Goal: Book appointment/travel/reservation

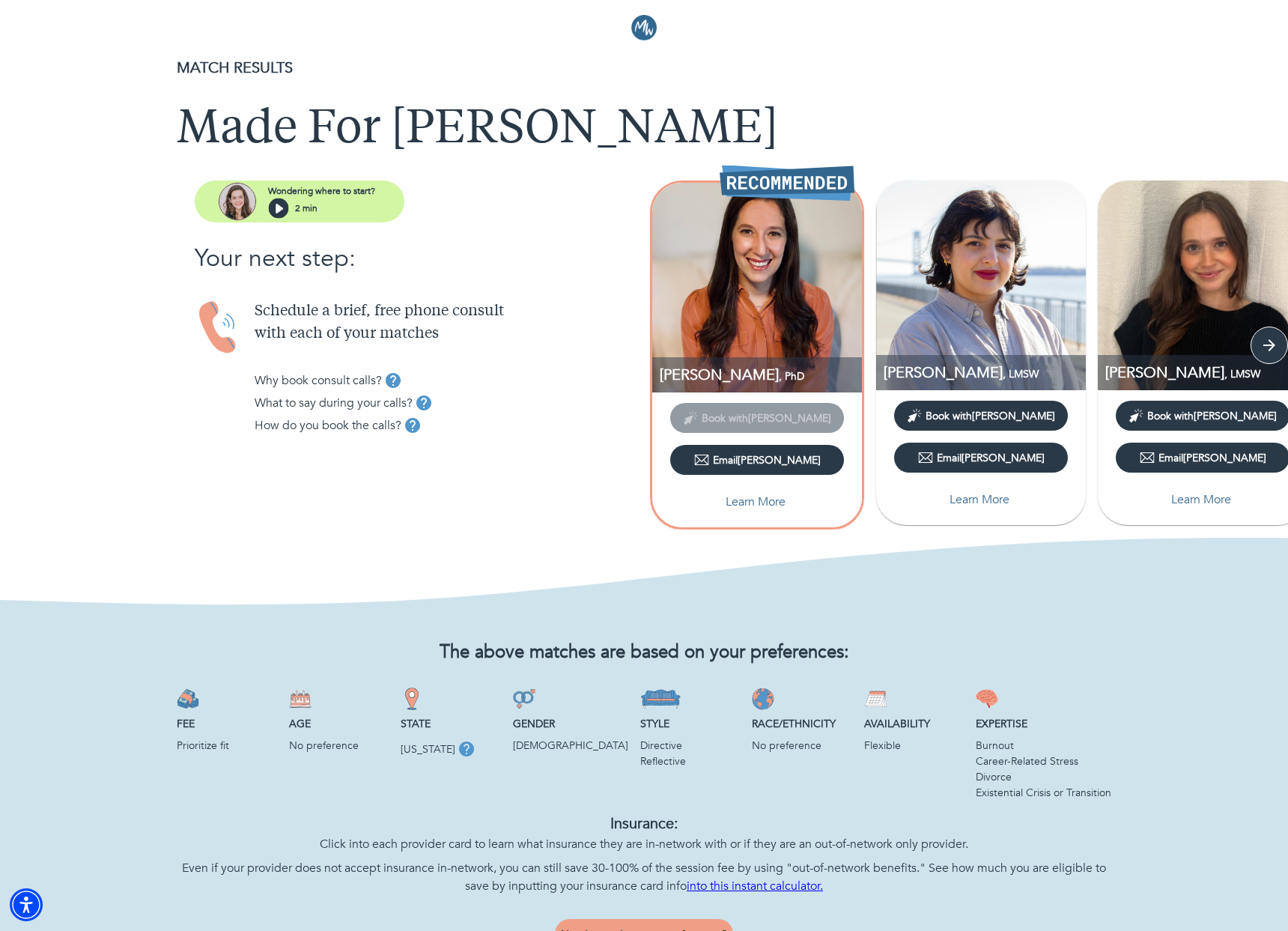
click at [458, 235] on div "Wondering where to start? 2 min Your next step: Schedule a brief, free phone co…" at bounding box center [383, 321] width 521 height 280
click at [973, 500] on p "Learn More" at bounding box center [979, 500] width 60 height 18
select select "2"
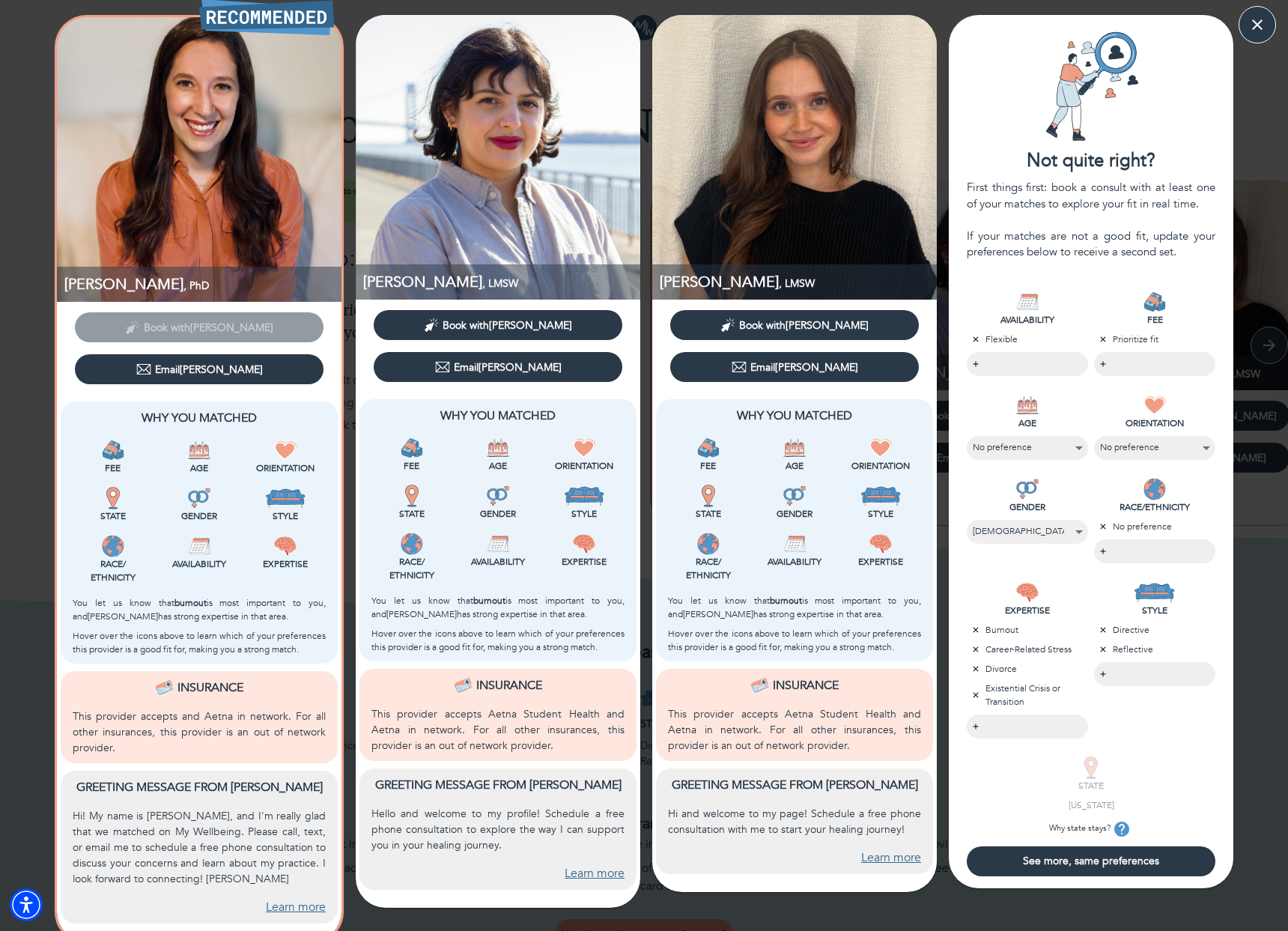
scroll to position [28, 0]
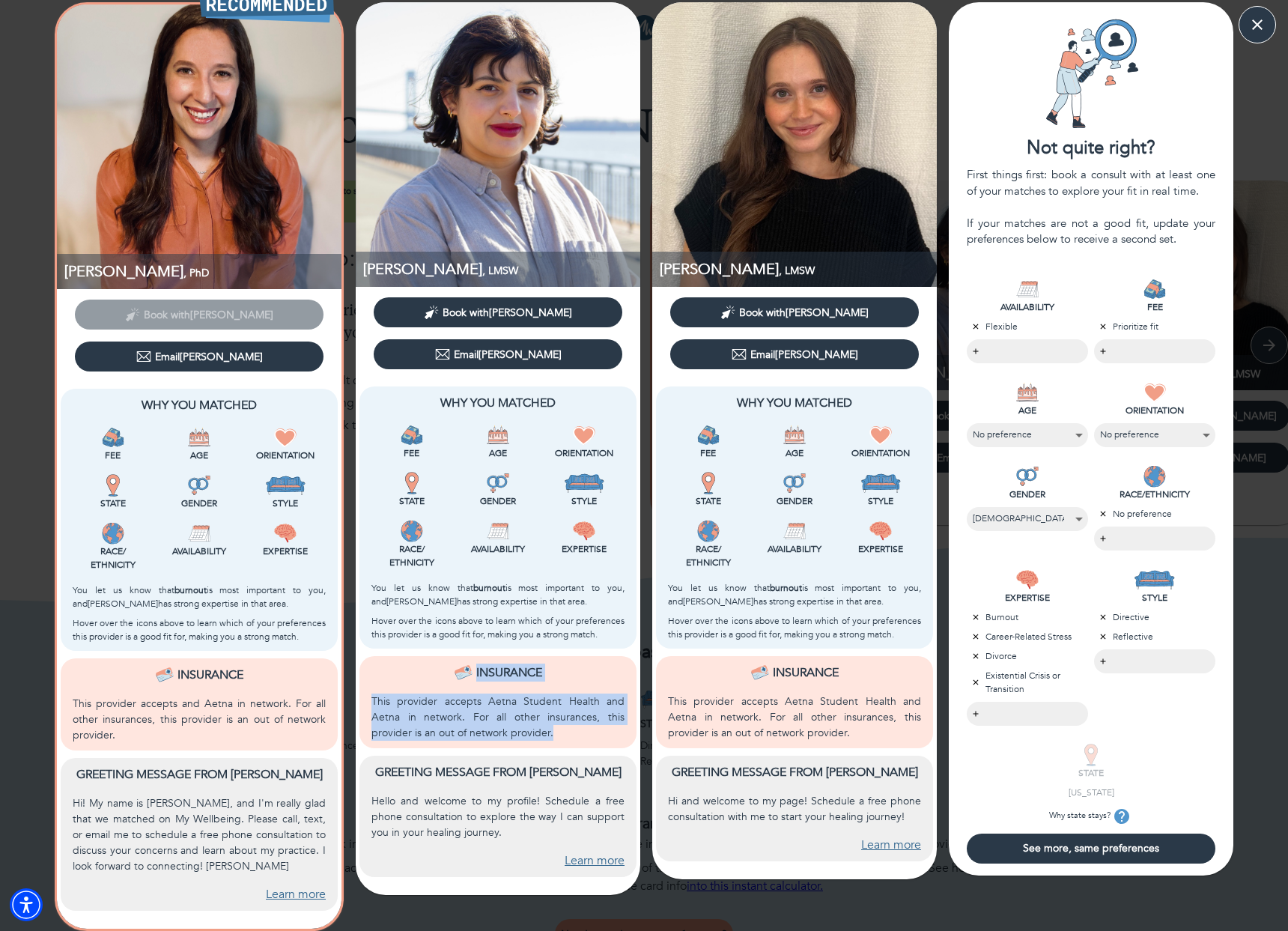
drag, startPoint x: 566, startPoint y: 718, endPoint x: 382, endPoint y: 655, distance: 194.5
click at [382, 656] on div "Insurance This provider accepts Aetna Student Health and Aetna in network. For …" at bounding box center [498, 702] width 277 height 92
click at [382, 664] on div "Insurance" at bounding box center [498, 673] width 253 height 18
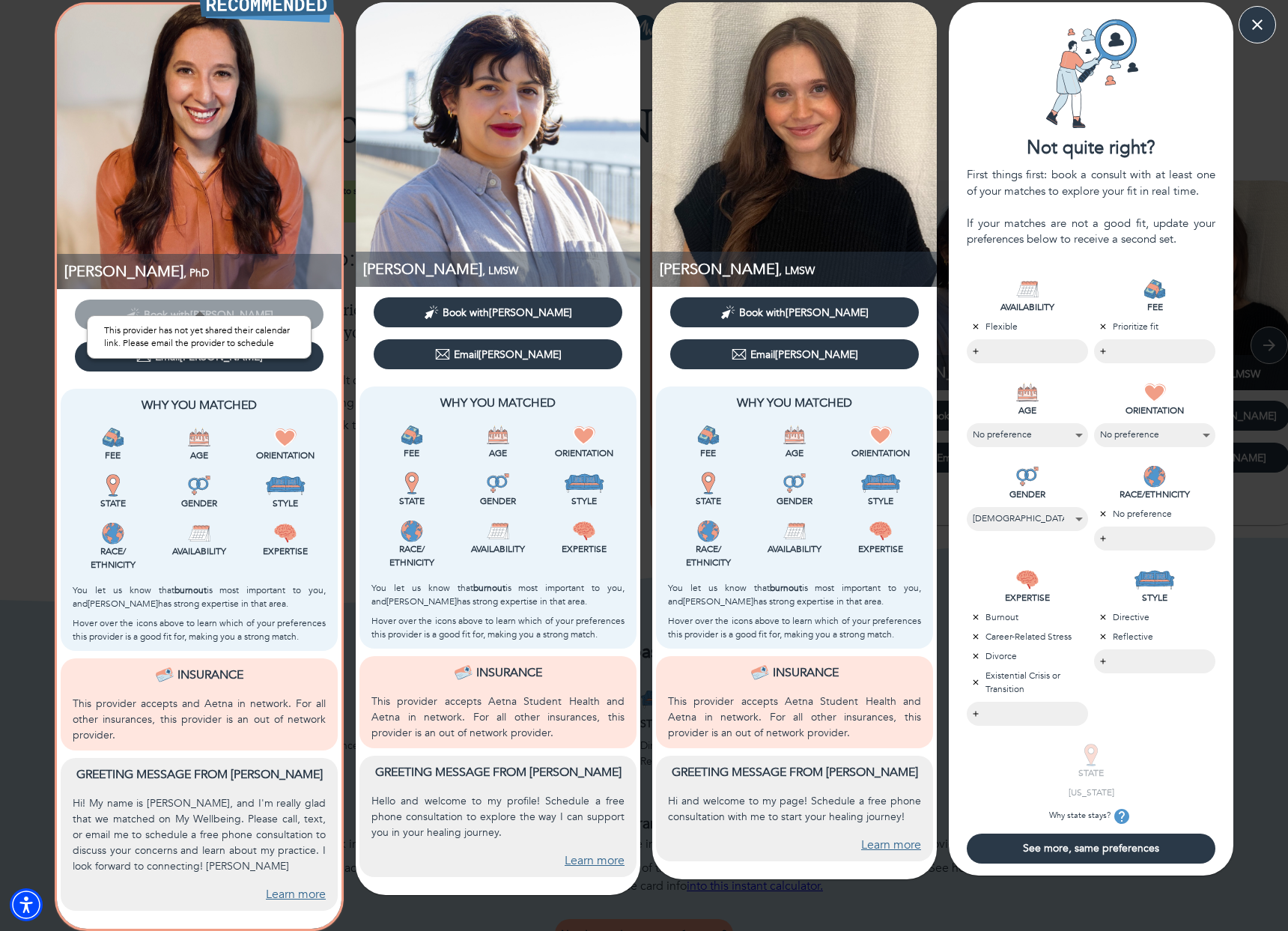
click at [175, 306] on span "Book with [PERSON_NAME]" at bounding box center [199, 313] width 249 height 14
click at [483, 305] on span "Book with [PERSON_NAME]" at bounding box center [507, 312] width 129 height 14
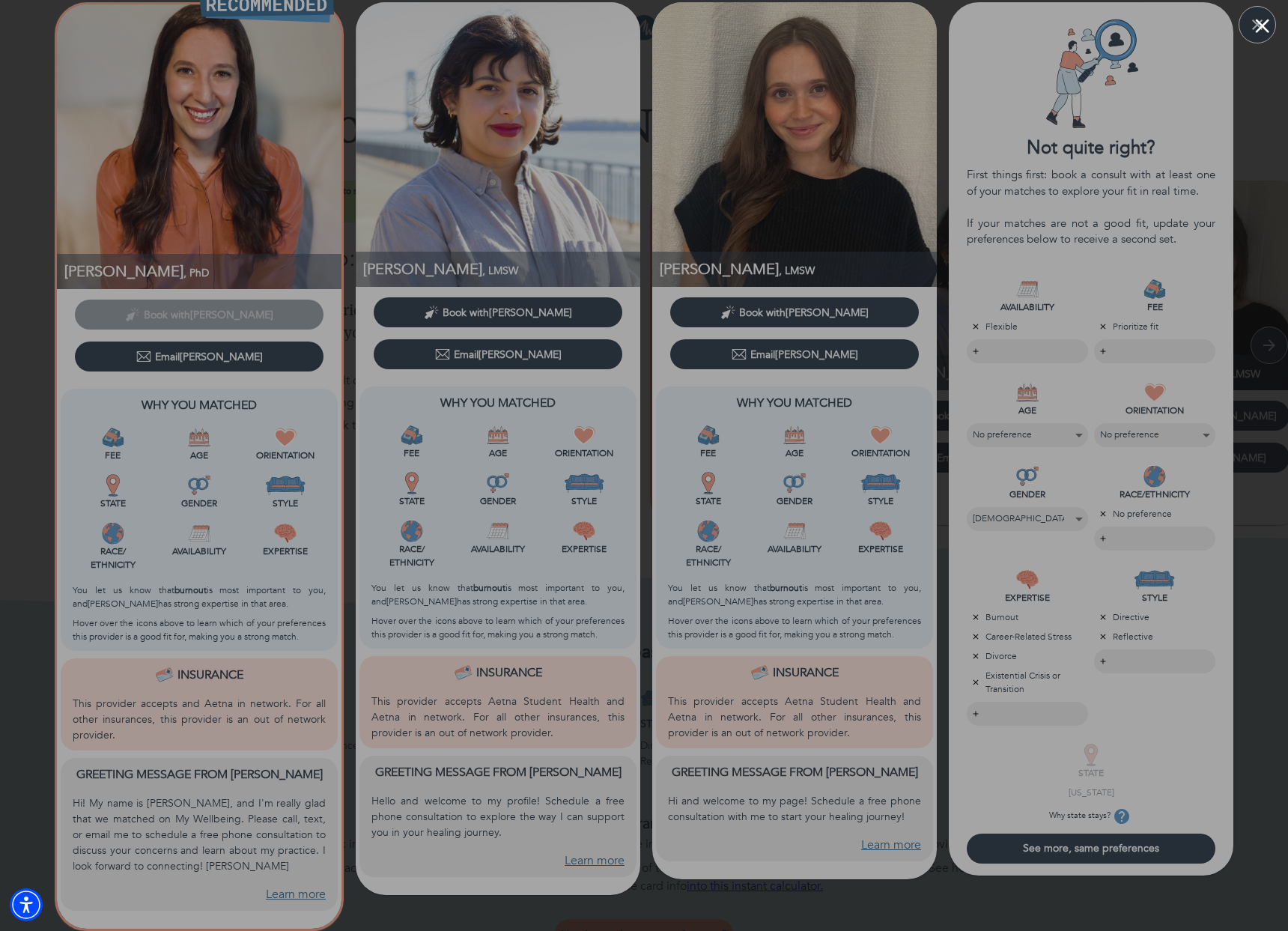
click at [678, 124] on div at bounding box center [644, 465] width 1288 height 931
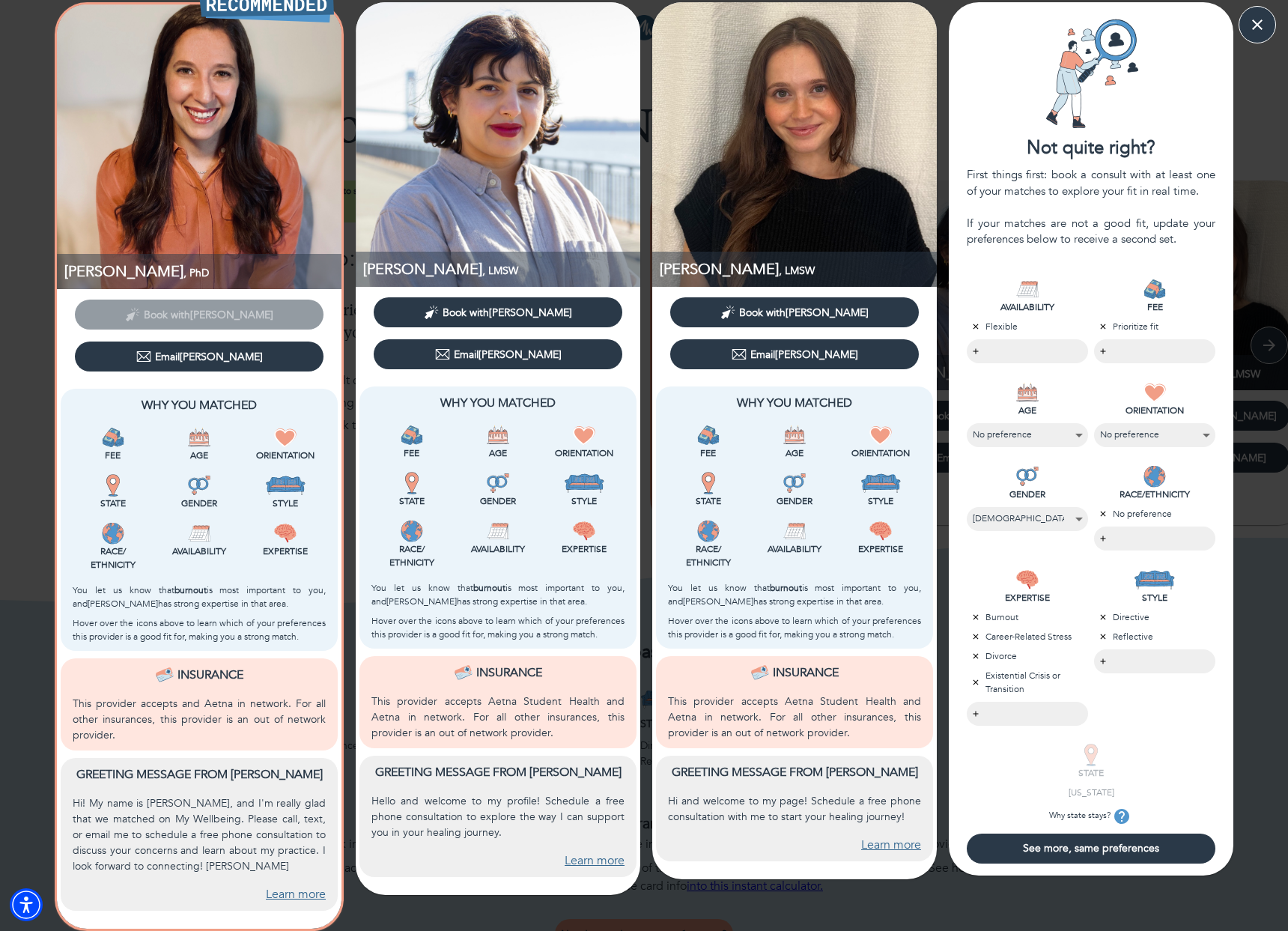
click at [450, 347] on icon "button" at bounding box center [442, 354] width 15 height 15
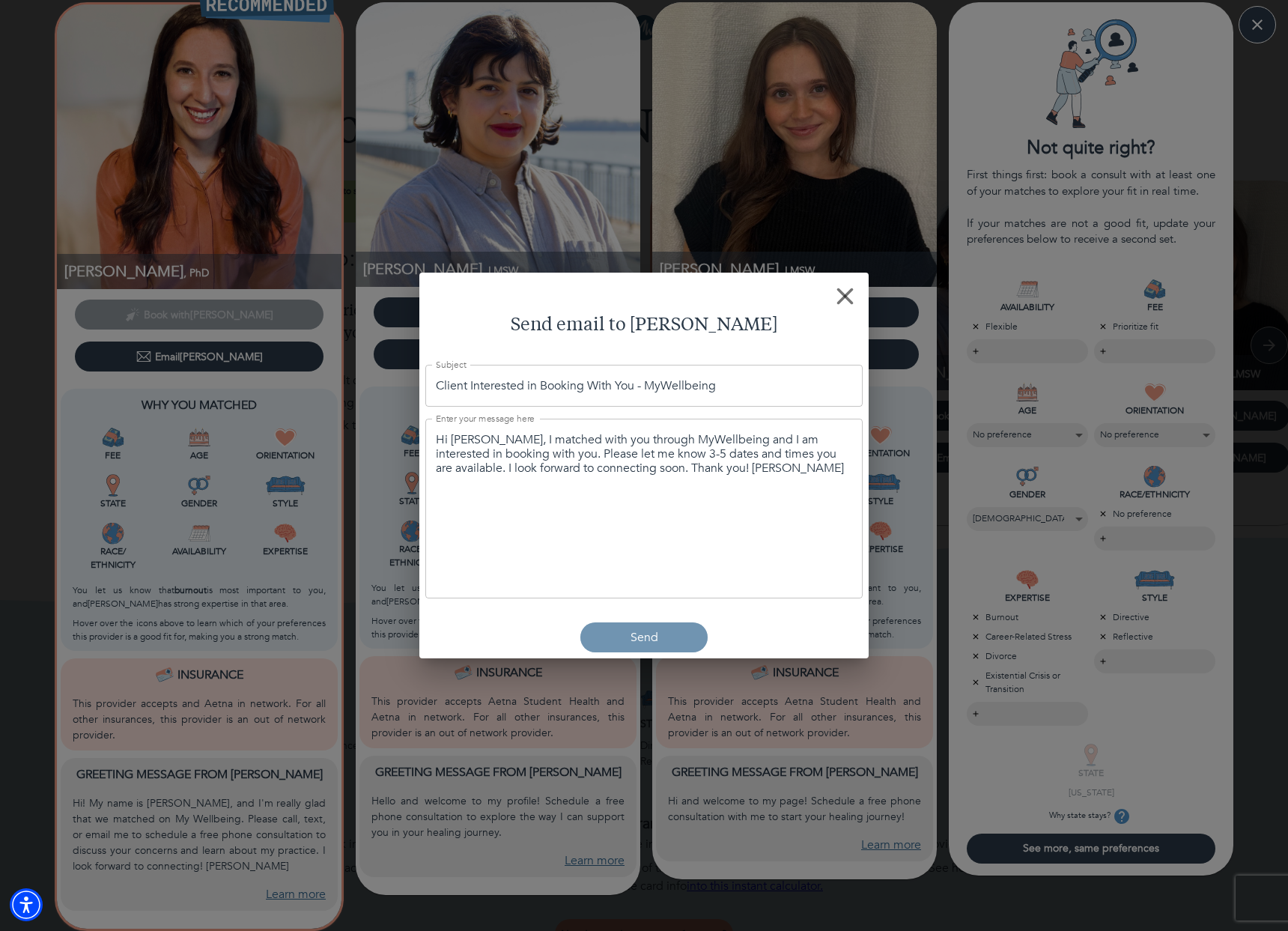
click at [641, 626] on button "Send" at bounding box center [644, 637] width 127 height 30
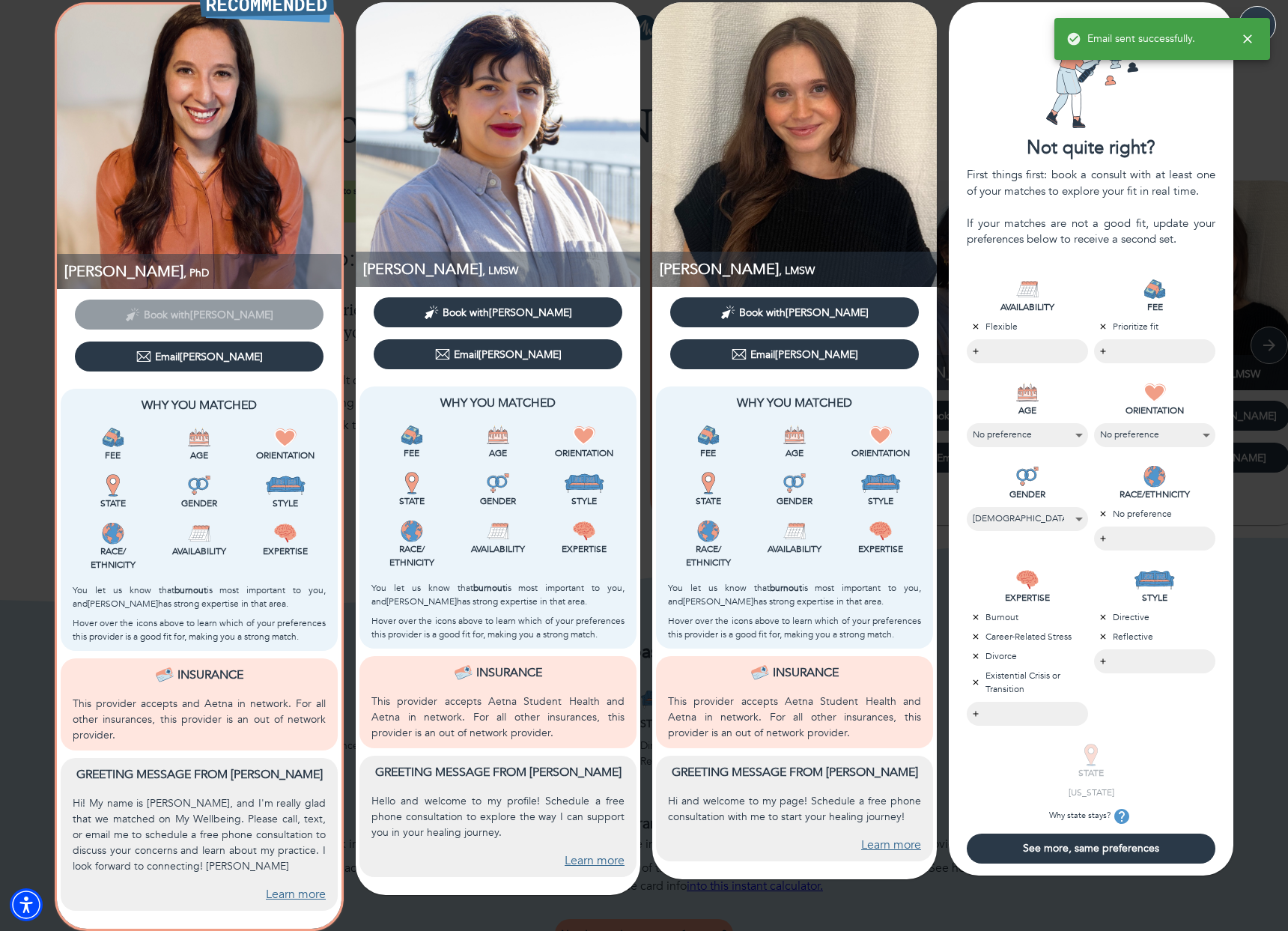
click at [188, 349] on div "Email [PERSON_NAME]" at bounding box center [199, 357] width 127 height 15
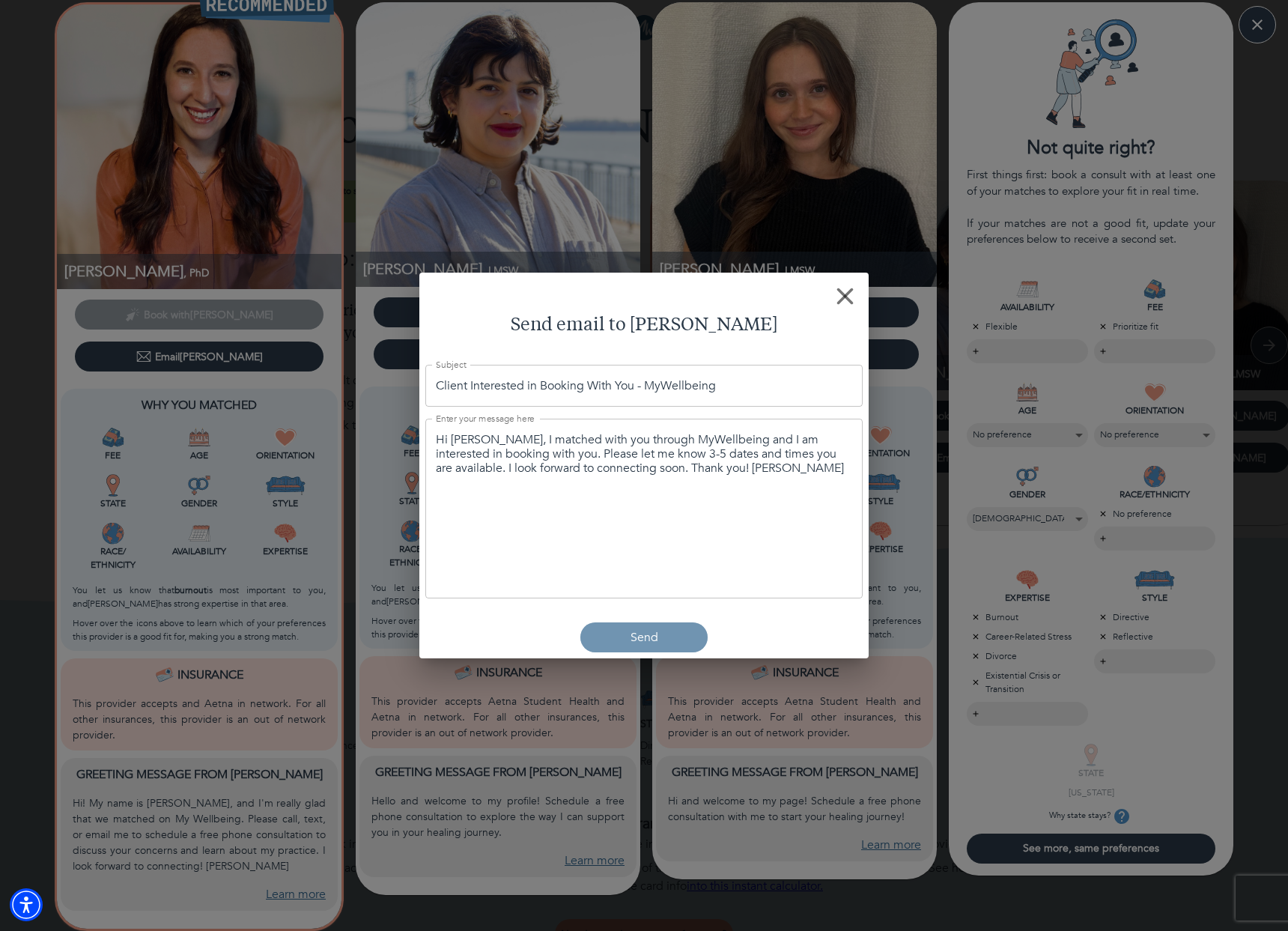
click at [661, 625] on button "Send" at bounding box center [644, 637] width 127 height 30
